Goal: Task Accomplishment & Management: Manage account settings

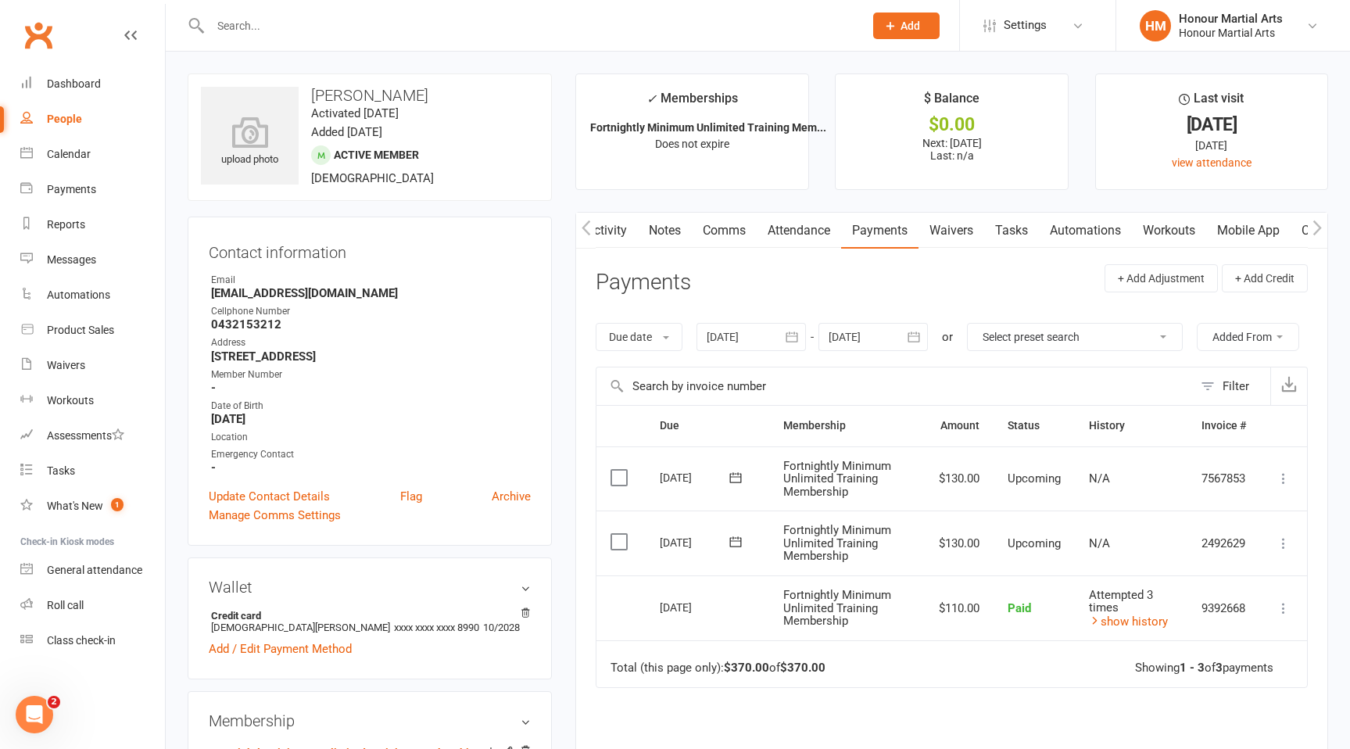
click at [327, 27] on input "text" at bounding box center [529, 26] width 647 height 22
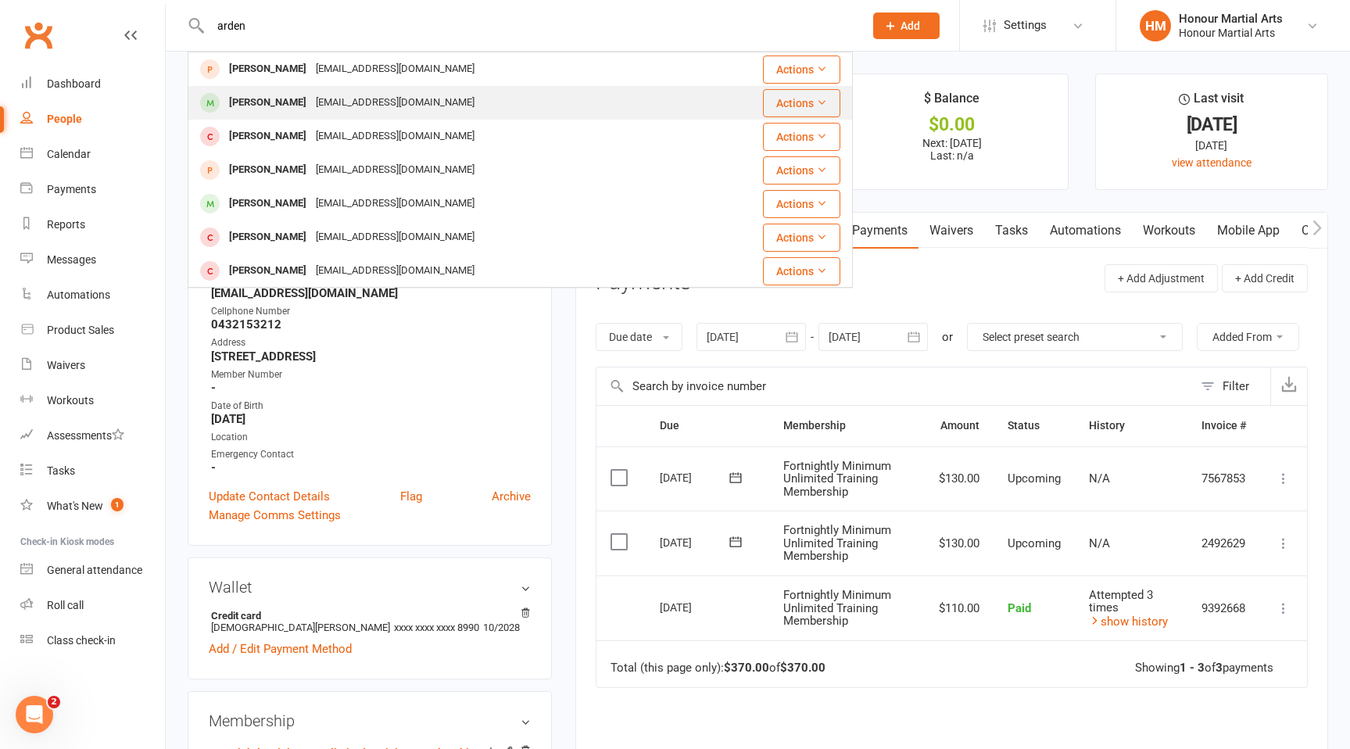
type input "arden"
click at [470, 99] on div "[PERSON_NAME] [PERSON_NAME][EMAIL_ADDRESS][DOMAIN_NAME]" at bounding box center [464, 103] width 551 height 32
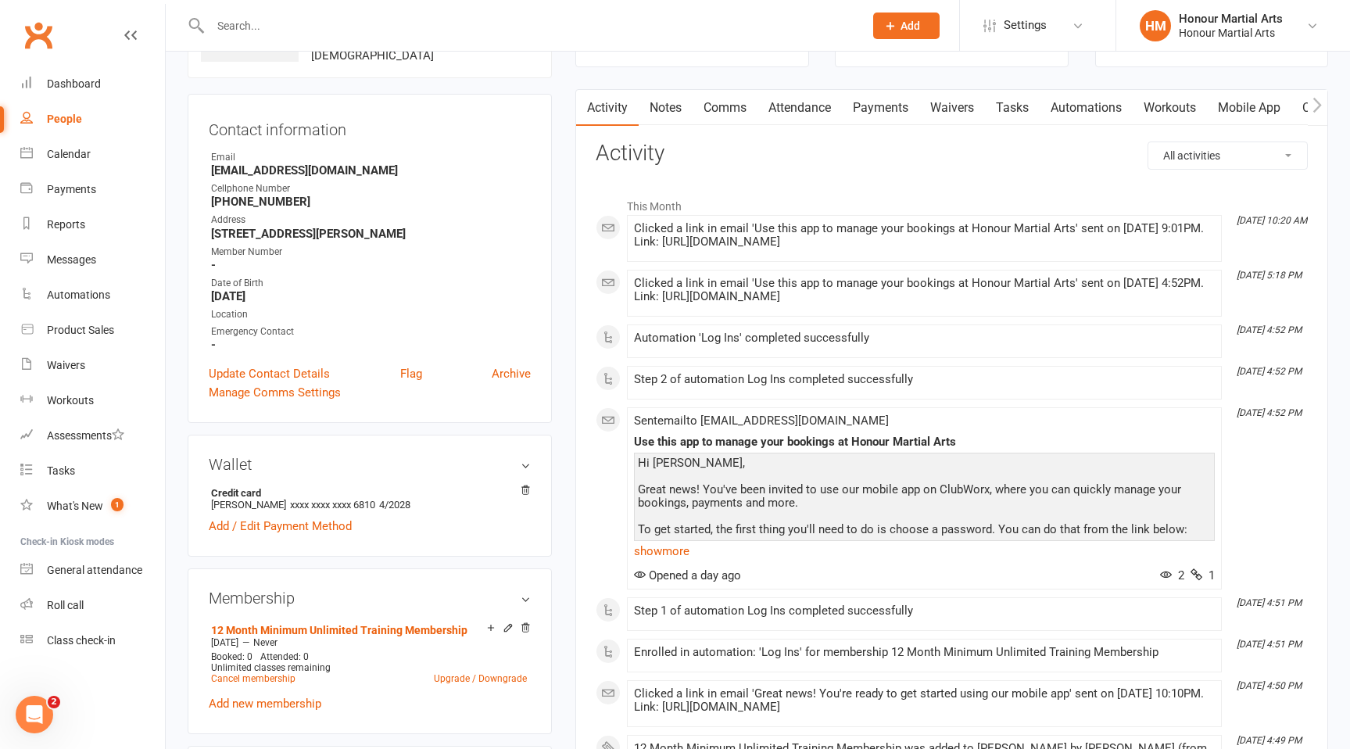
scroll to position [123, 0]
click at [313, 373] on link "Update Contact Details" at bounding box center [269, 372] width 121 height 19
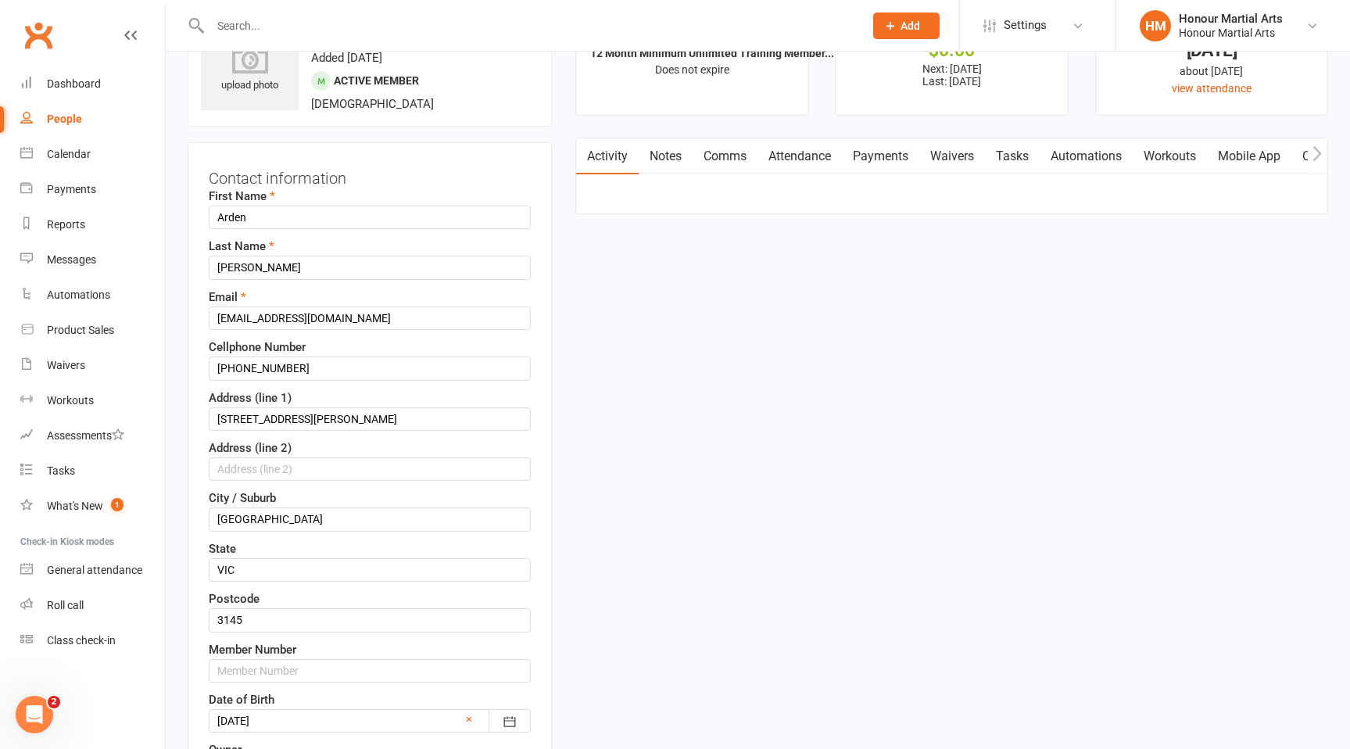
scroll to position [73, 0]
click at [363, 319] on input "[EMAIL_ADDRESS][DOMAIN_NAME]" at bounding box center [370, 318] width 322 height 23
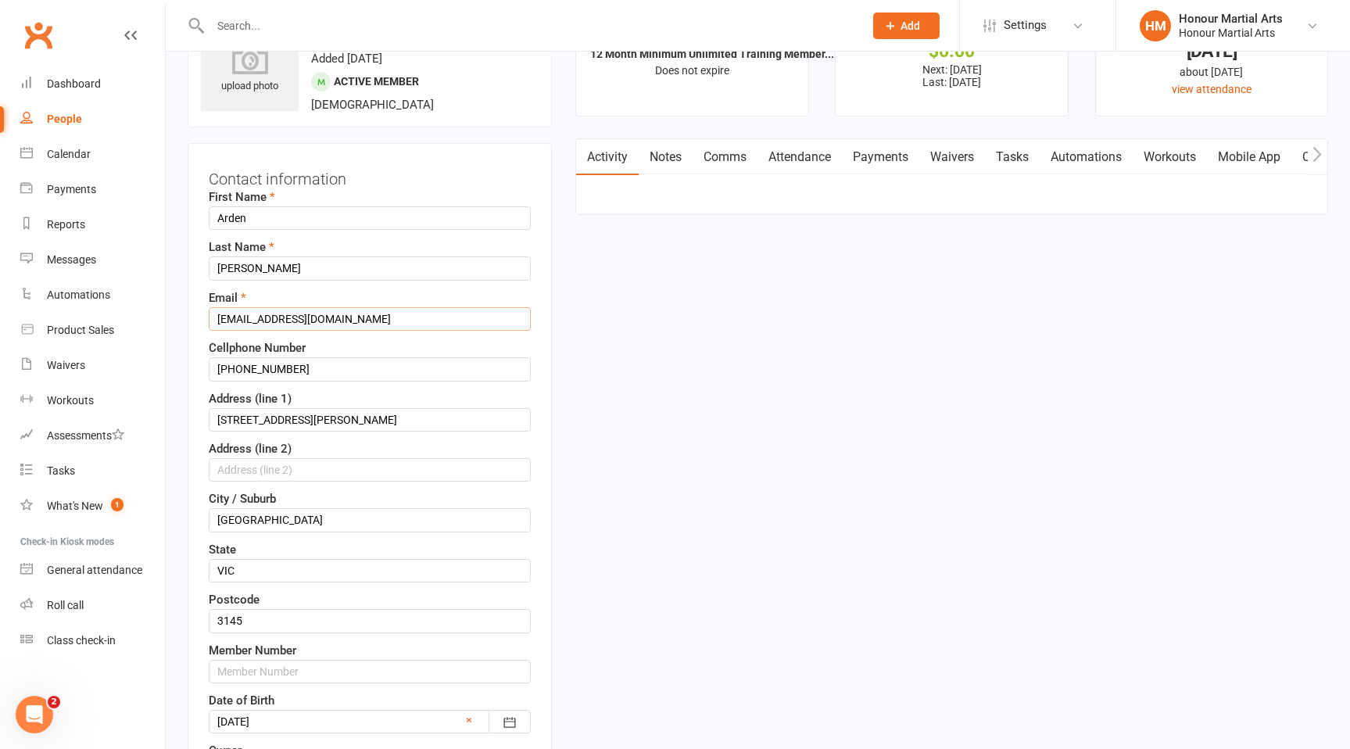
click at [363, 319] on input "[EMAIL_ADDRESS][DOMAIN_NAME]" at bounding box center [370, 318] width 322 height 23
paste input "[EMAIL_ADDRESS][DOMAIN_NAME]"
type input "[EMAIL_ADDRESS][DOMAIN_NAME]"
click at [320, 372] on input "[PHONE_NUMBER]" at bounding box center [370, 368] width 322 height 23
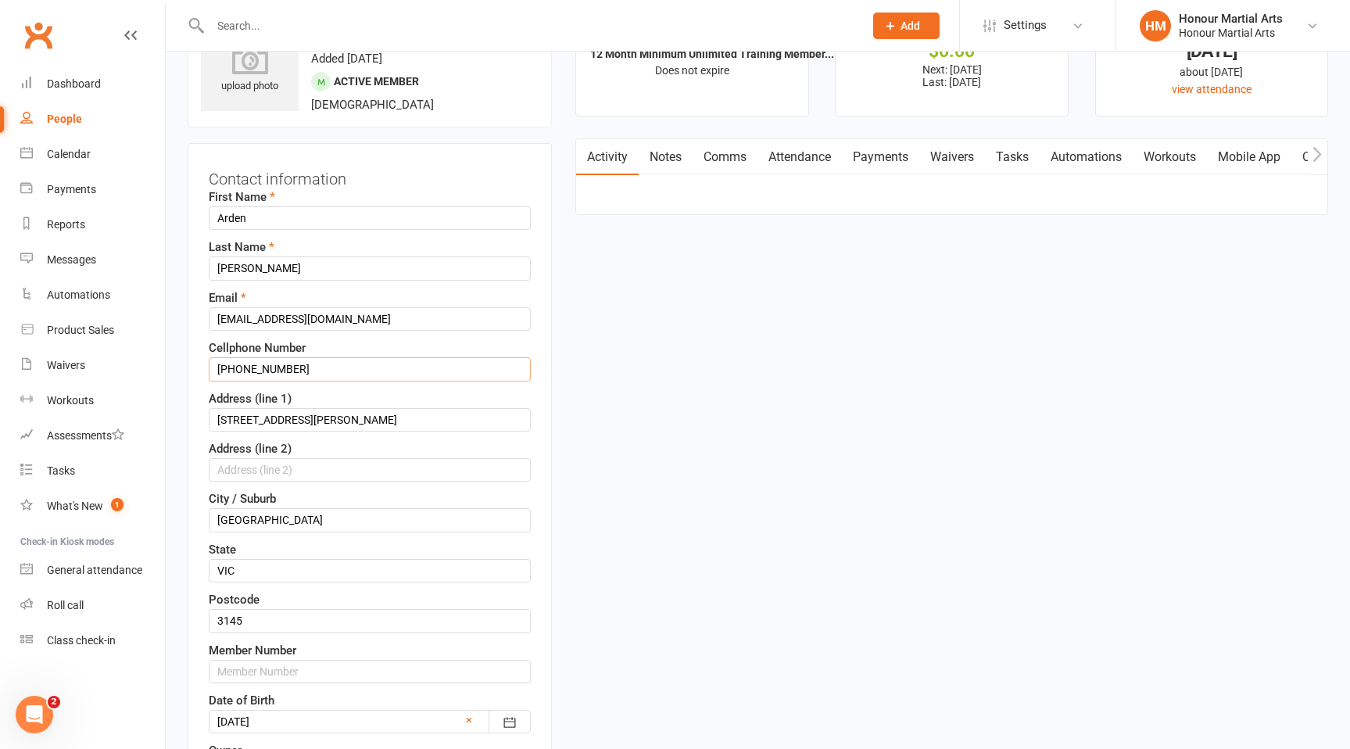
click at [320, 372] on input "[PHONE_NUMBER]" at bounding box center [370, 368] width 322 height 23
paste input "0434363870"
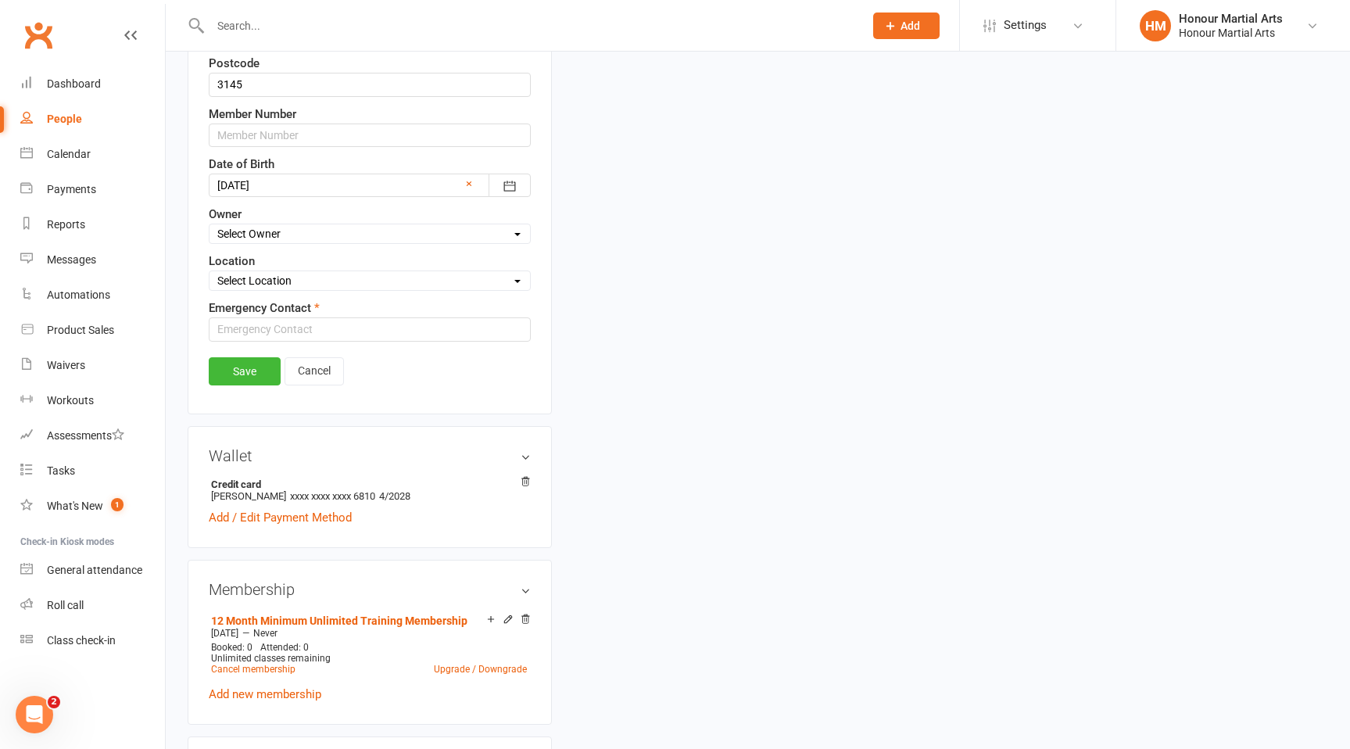
scroll to position [612, 0]
type input "0434363870"
click at [267, 328] on input "text" at bounding box center [370, 326] width 322 height 23
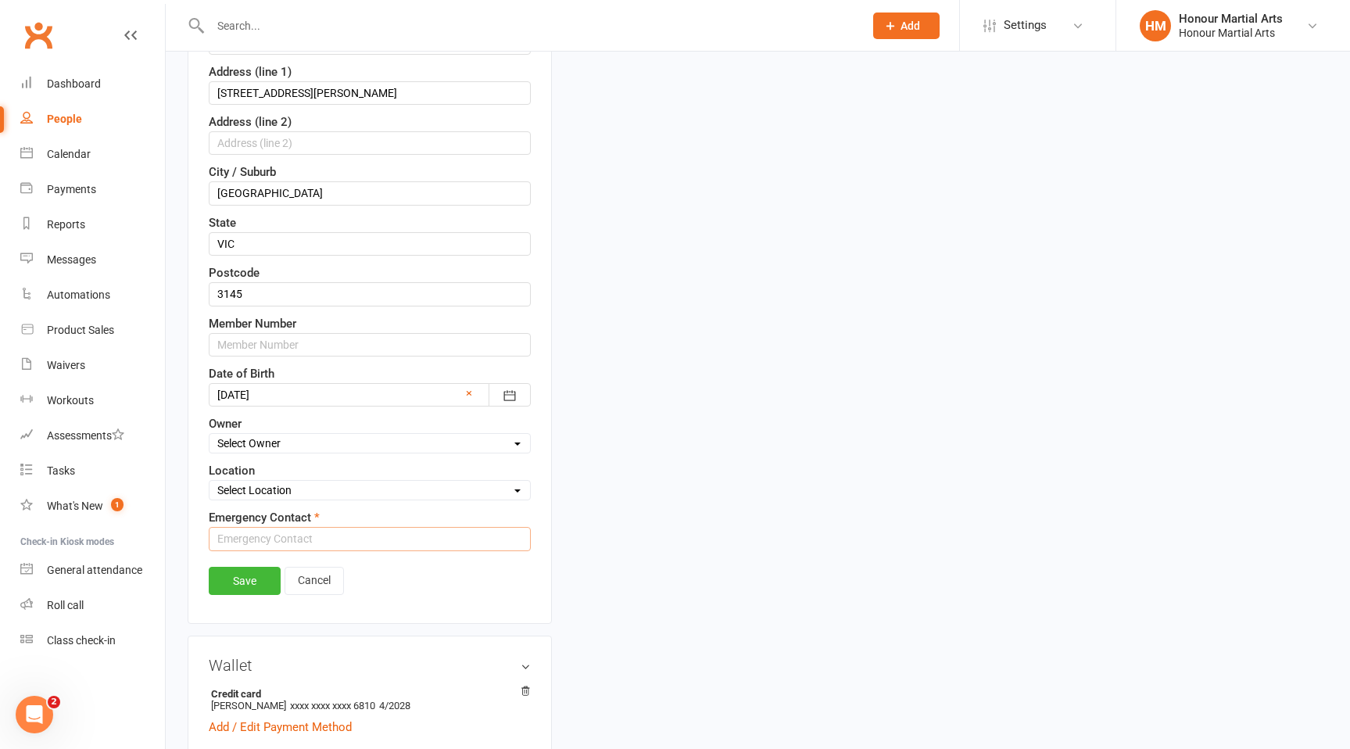
scroll to position [403, 0]
type input "[PERSON_NAME]"
click at [245, 574] on link "Save" at bounding box center [245, 578] width 72 height 28
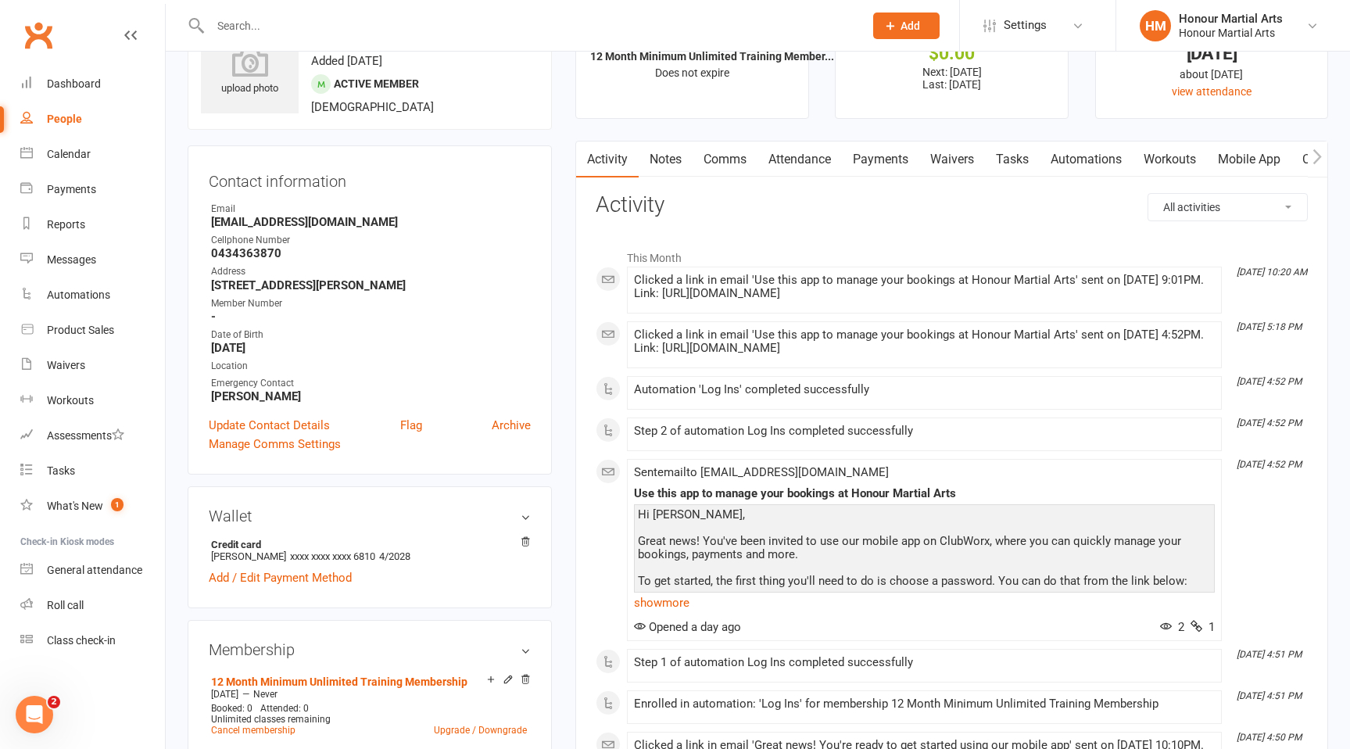
scroll to position [173, 0]
